Goal: Information Seeking & Learning: Check status

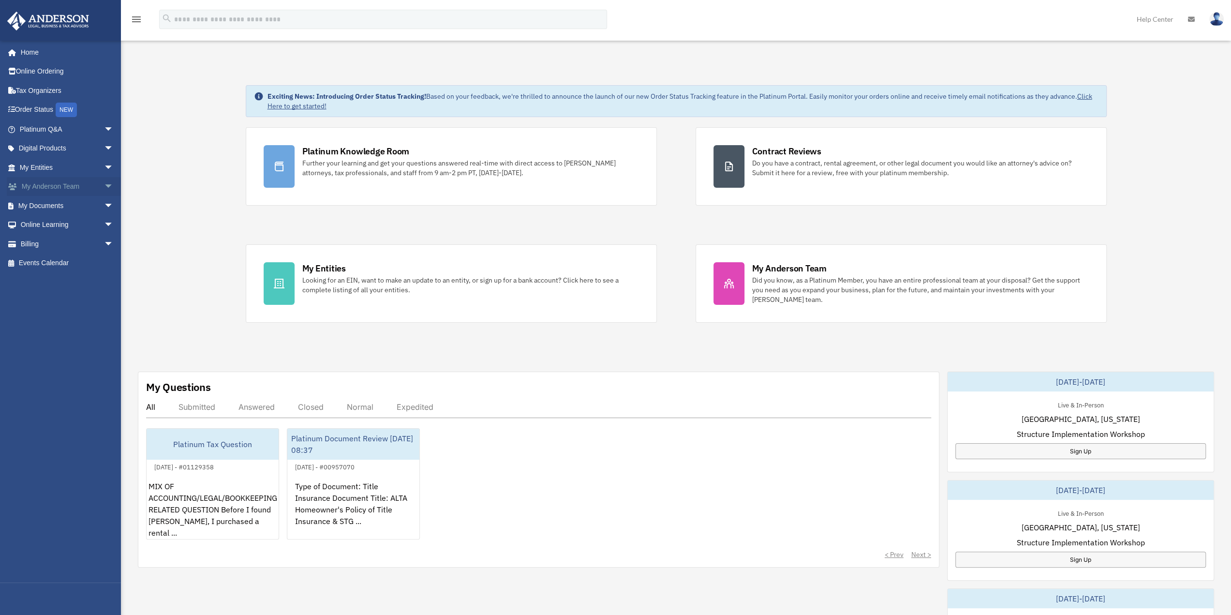
click at [104, 191] on span "arrow_drop_down" at bounding box center [113, 187] width 19 height 20
click at [104, 129] on span "arrow_drop_down" at bounding box center [113, 129] width 19 height 20
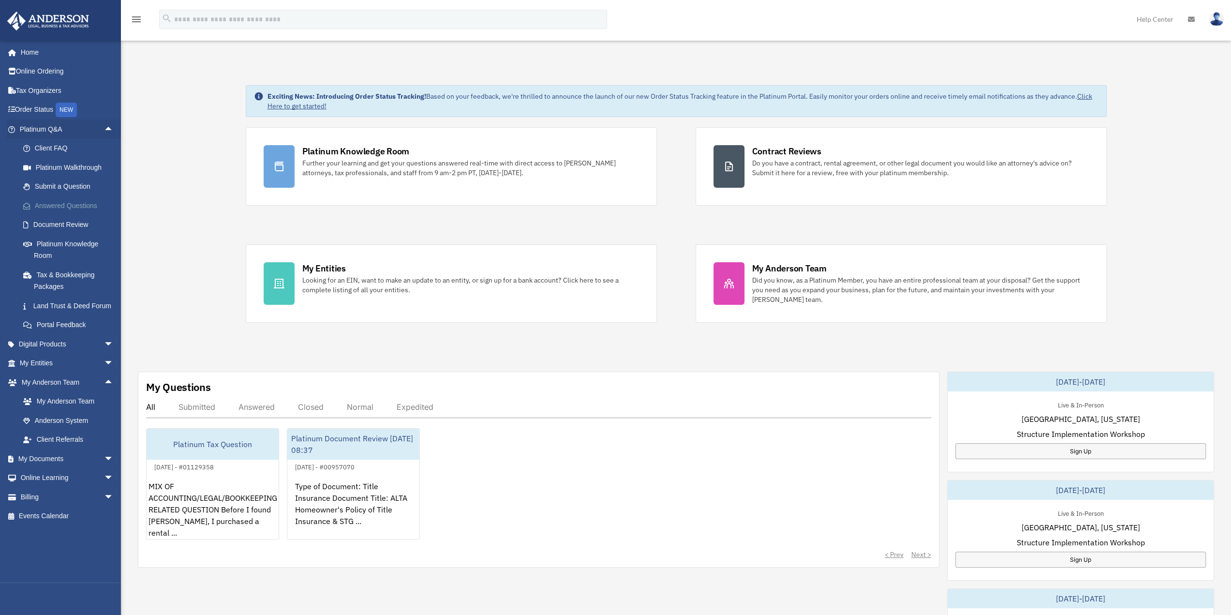
click at [63, 205] on link "Answered Questions" at bounding box center [71, 205] width 115 height 19
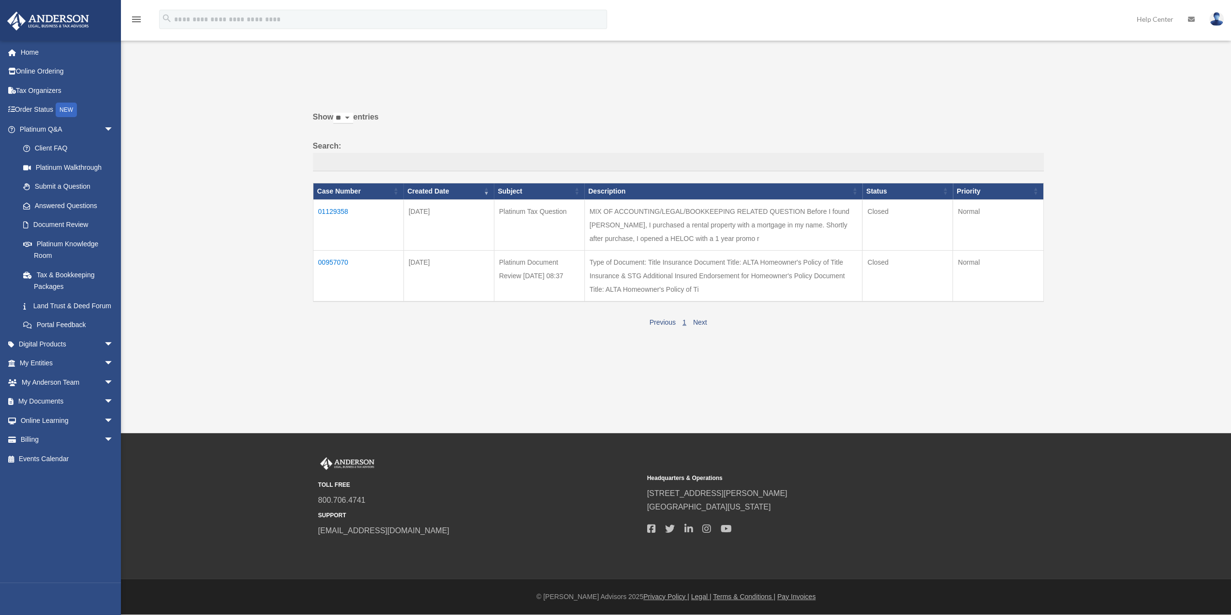
click at [335, 210] on td "01129358" at bounding box center [358, 224] width 90 height 51
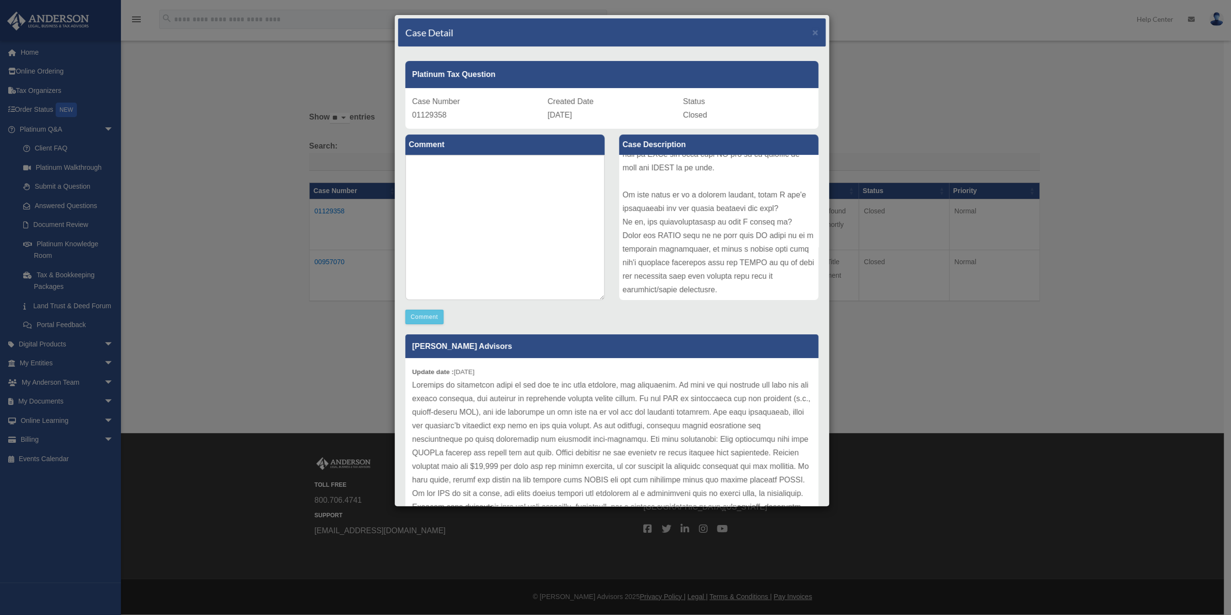
scroll to position [932, 0]
click at [889, 355] on div "Case Detail × Platinum Tax Question Case Number 01129358 Created Date September…" at bounding box center [615, 307] width 1231 height 615
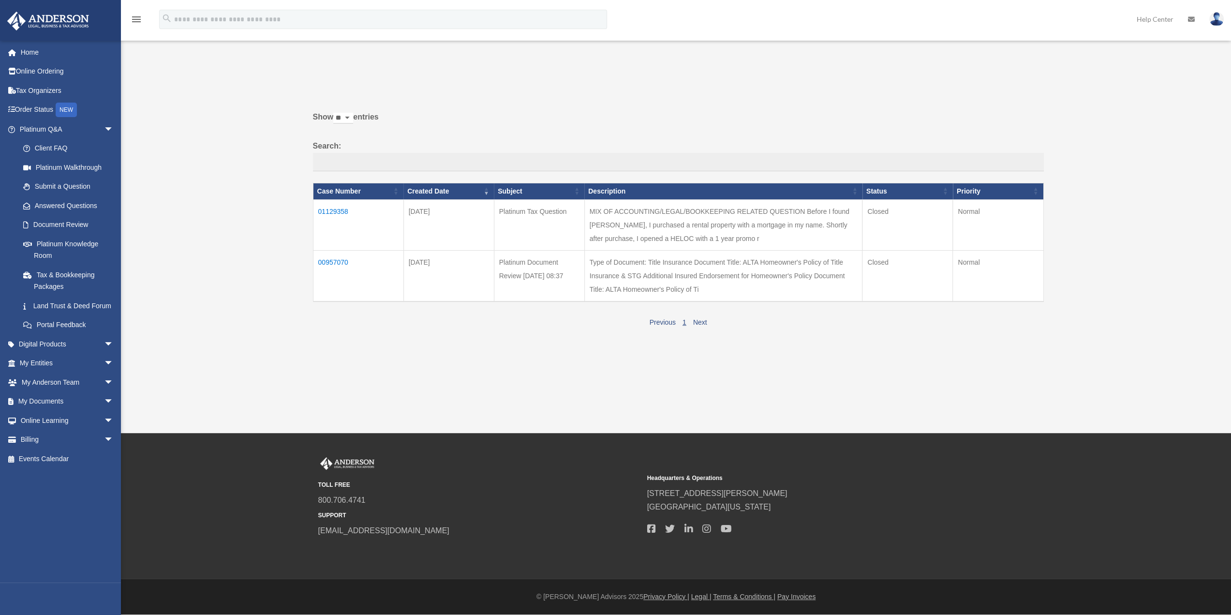
click at [338, 210] on td "01129358" at bounding box center [358, 224] width 90 height 51
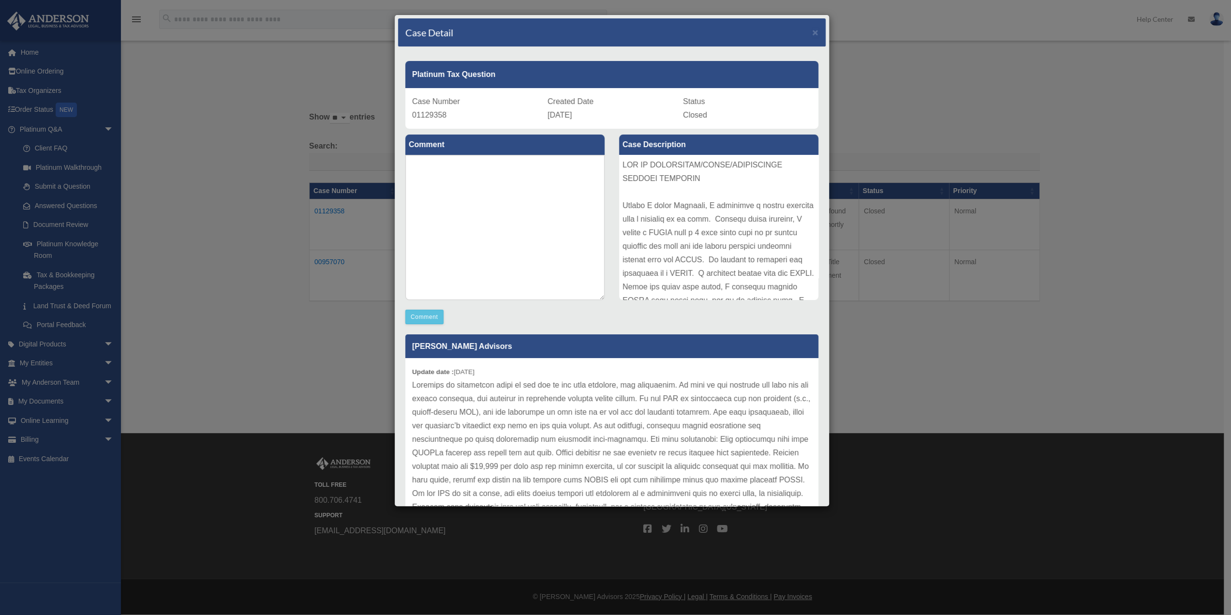
click at [420, 102] on pd-1 "Case Number" at bounding box center [436, 101] width 48 height 8
drag, startPoint x: 411, startPoint y: 72, endPoint x: 733, endPoint y: 114, distance: 324.9
click at [733, 114] on div "Platinum Tax Question Case Number 01129358 Created Date September 30, 2025 Stat…" at bounding box center [612, 91] width 428 height 75
copy div "Platinum Tax Question Case Number 01129358 Created Date September 30, 2025 Stat…"
drag, startPoint x: 620, startPoint y: 144, endPoint x: 682, endPoint y: 150, distance: 62.8
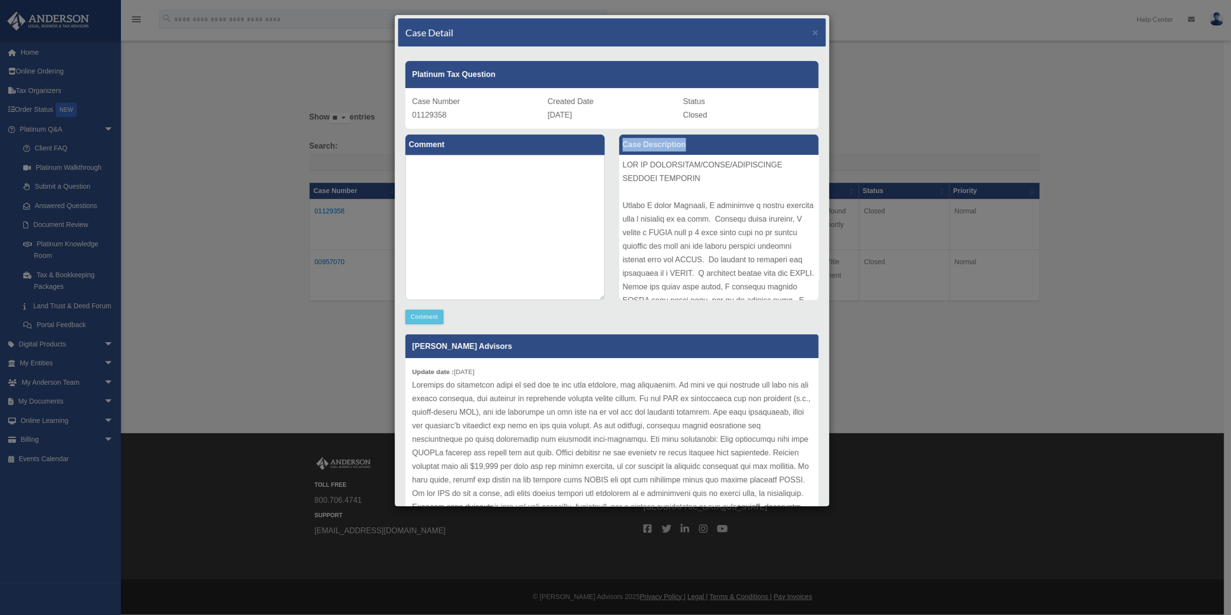
click at [682, 150] on label "Case Description" at bounding box center [718, 144] width 199 height 20
copy label "Case Description"
click at [621, 164] on div at bounding box center [718, 227] width 199 height 145
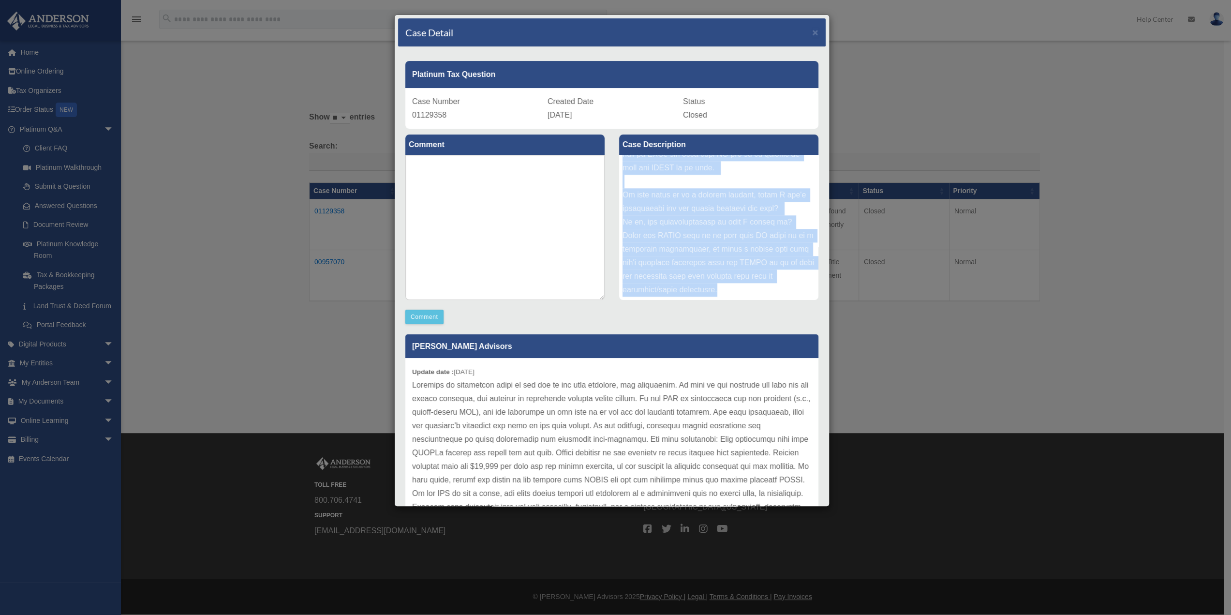
drag, startPoint x: 619, startPoint y: 164, endPoint x: 757, endPoint y: 300, distance: 194.0
click at [757, 300] on div "Case Description" at bounding box center [719, 218] width 214 height 179
copy div "MIX OF ACCOUNTING/LEGAL/BOOKKEEPING RELATED QUESTION Before I found Anderson, I…"
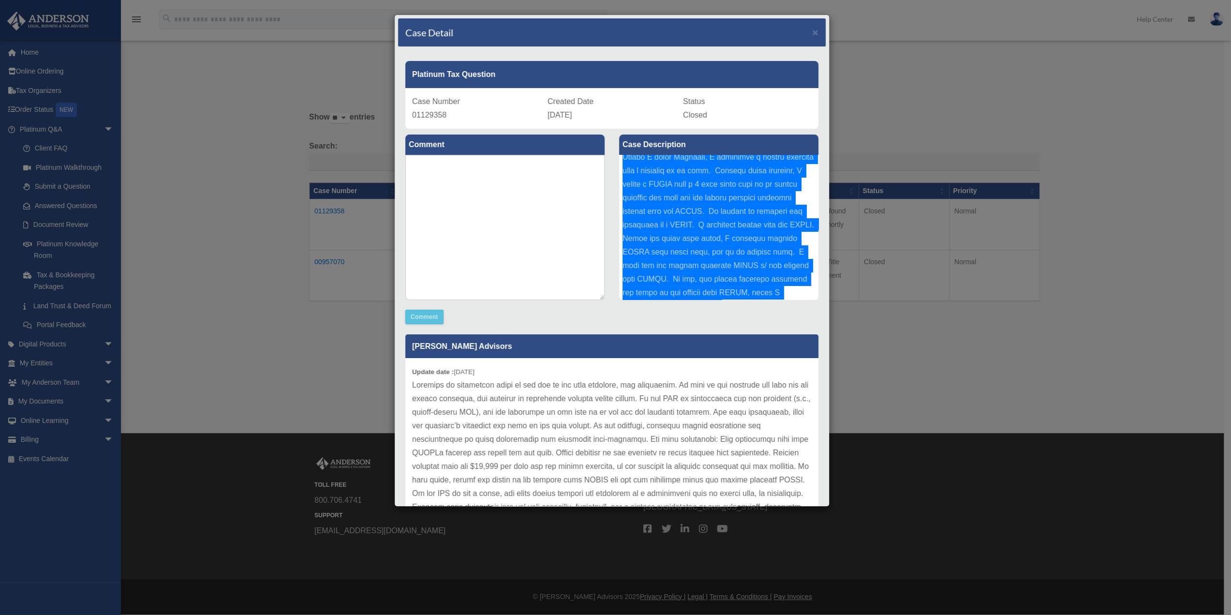
scroll to position [97, 0]
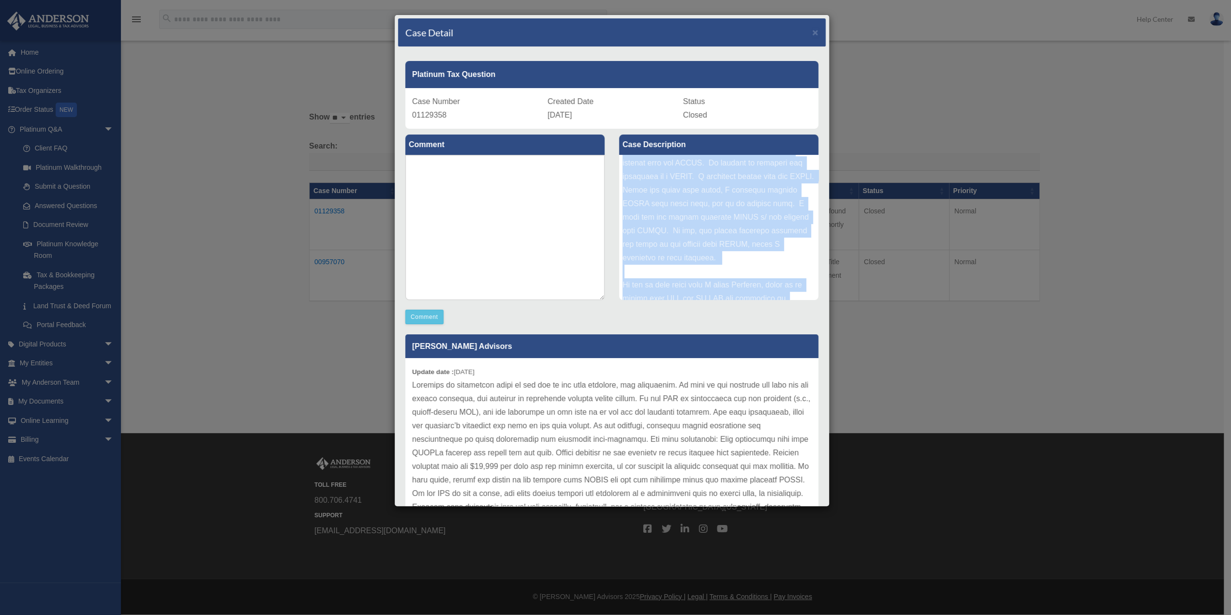
click at [697, 277] on div at bounding box center [718, 227] width 199 height 145
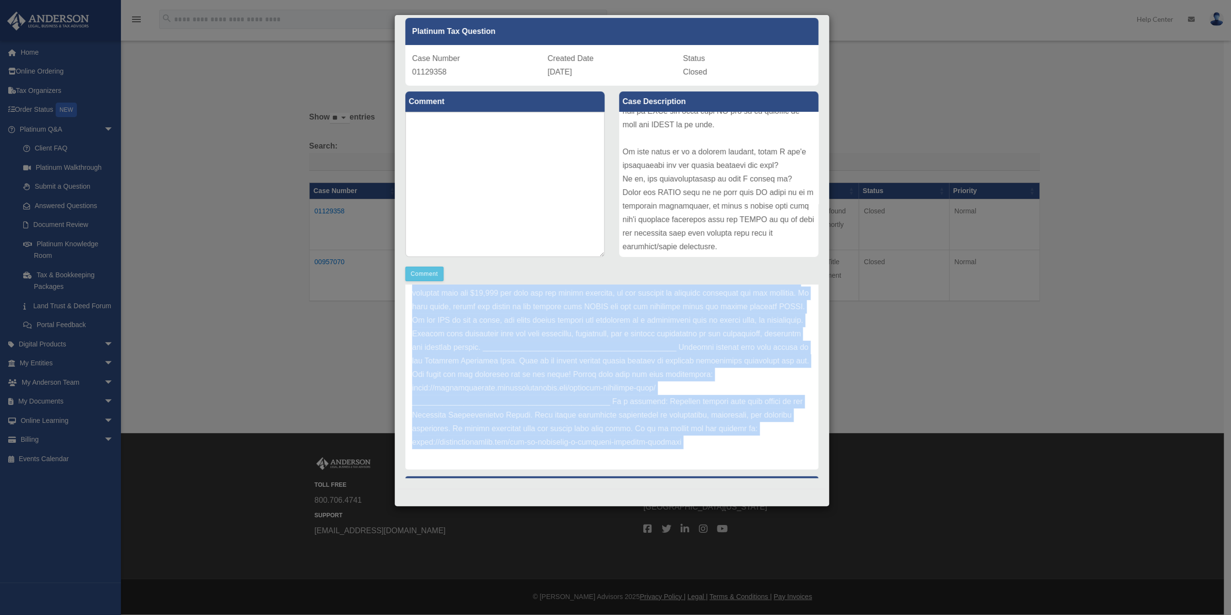
scroll to position [187, 0]
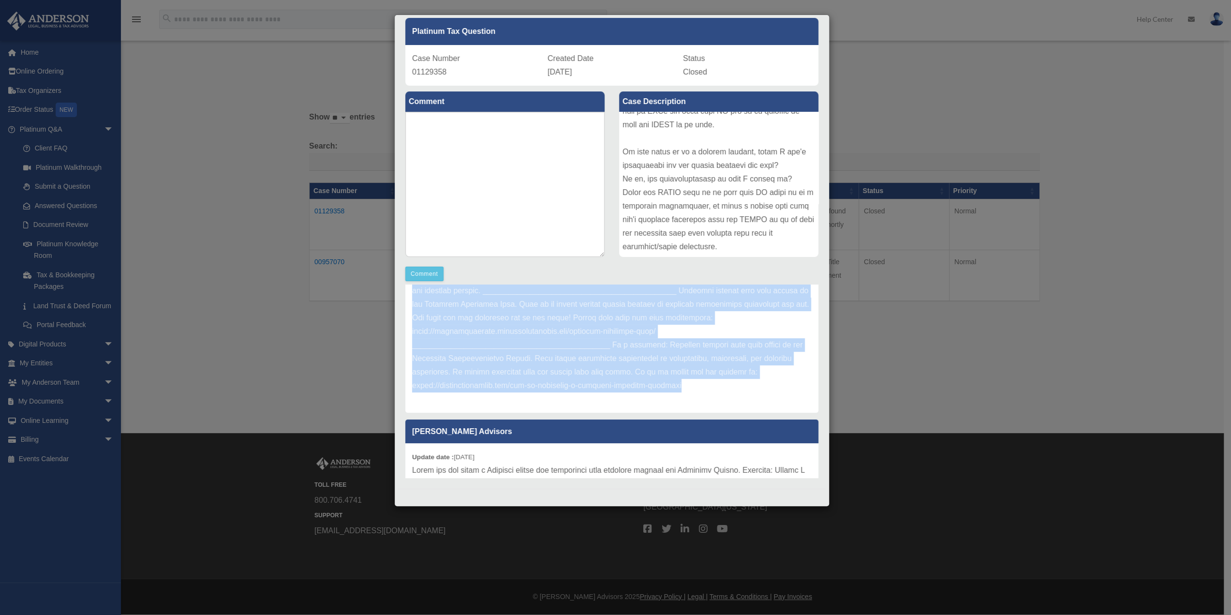
drag, startPoint x: 411, startPoint y: 329, endPoint x: 694, endPoint y: 407, distance: 293.7
click at [694, 407] on div "Update date : 10-01-2025" at bounding box center [611, 270] width 413 height 284
copy div "Update date : 10-01-2025 Interest is deductible based on the use of the loan pr…"
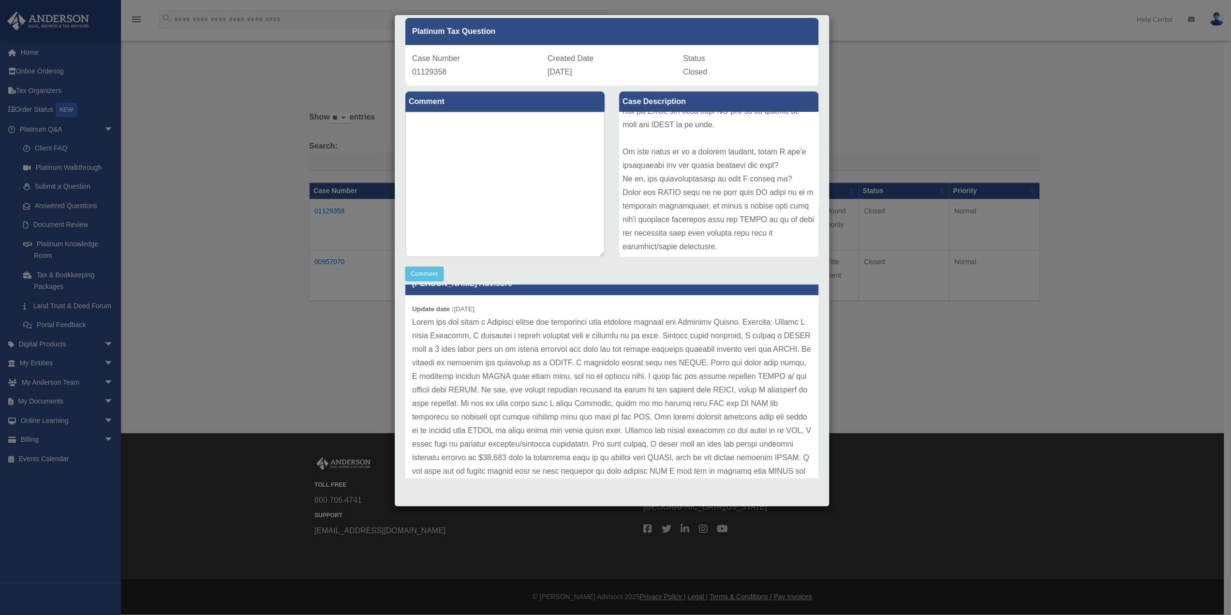
scroll to position [339, 0]
click at [504, 339] on p at bounding box center [612, 556] width 400 height 488
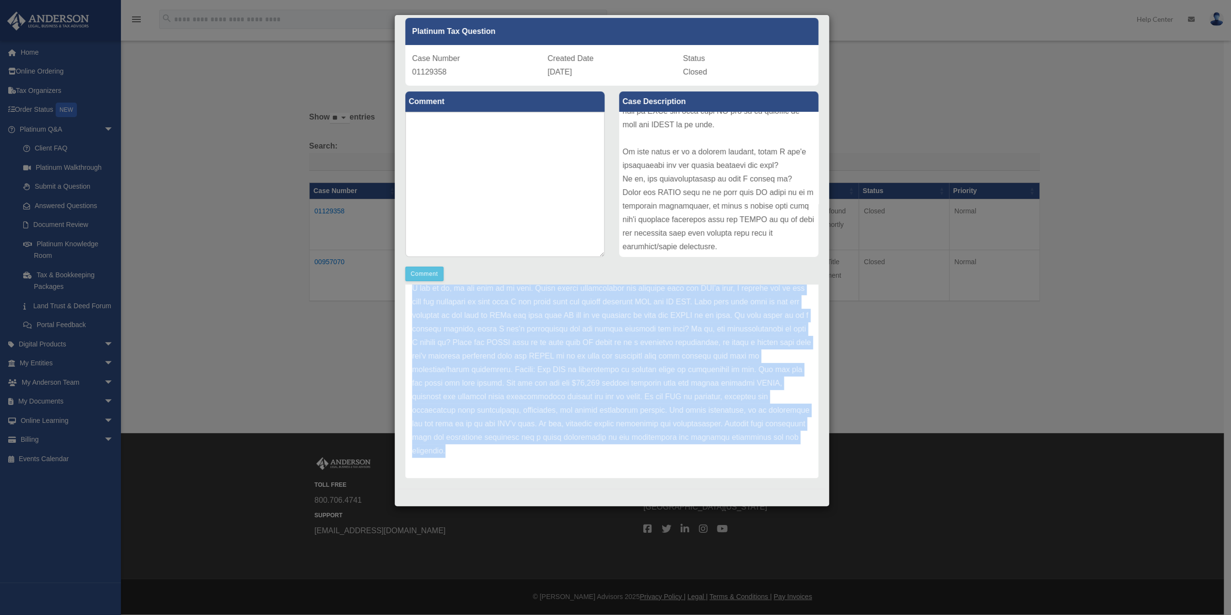
scroll to position [707, 0]
drag, startPoint x: 412, startPoint y: 317, endPoint x: 688, endPoint y: 475, distance: 318.3
click at [688, 475] on div "Update date : 10-01-2025" at bounding box center [611, 214] width 413 height 528
copy div "Update date : 10-01-2025 Thank you for being a Platinum member and submitting y…"
